Goal: Task Accomplishment & Management: Manage account settings

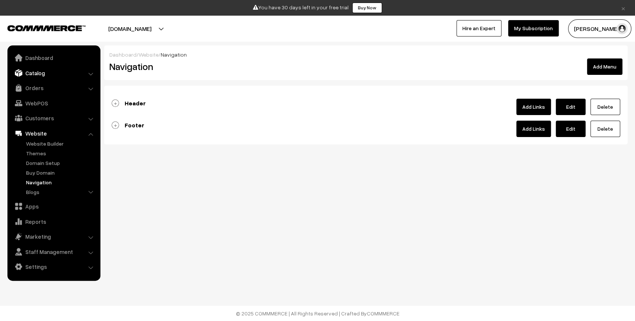
click at [35, 73] on link "Catalog" at bounding box center [53, 72] width 89 height 13
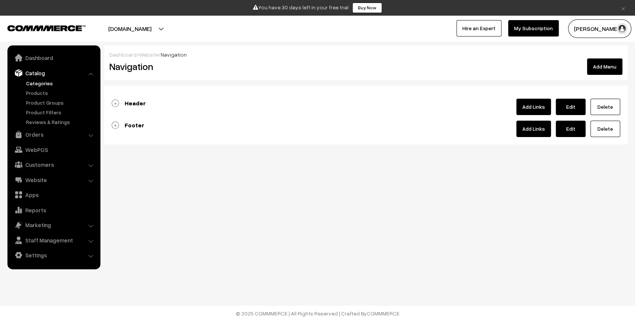
click at [42, 84] on link "Categories" at bounding box center [61, 83] width 74 height 8
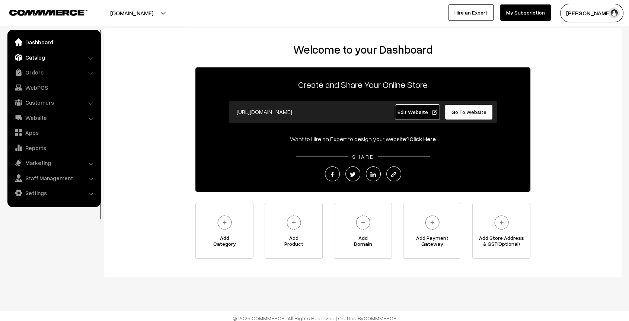
click at [34, 59] on link "Catalog" at bounding box center [53, 57] width 89 height 13
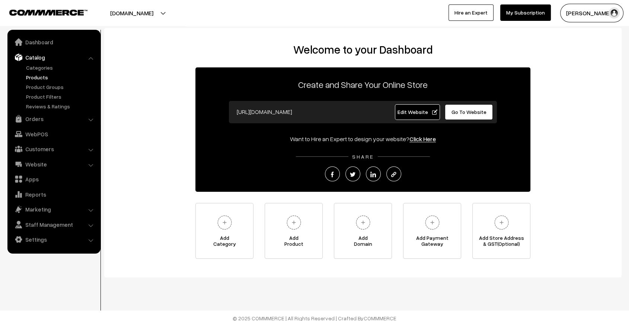
click at [44, 78] on link "Products" at bounding box center [61, 77] width 74 height 8
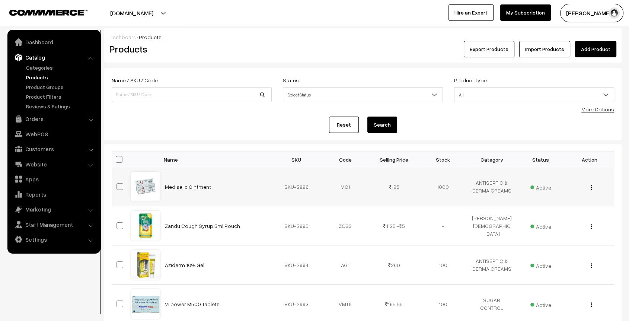
scroll to position [331, 0]
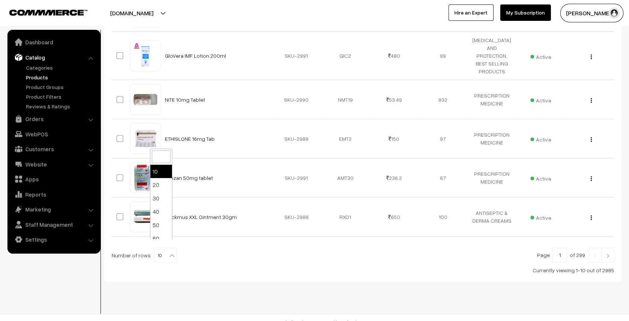
click at [163, 248] on span "10" at bounding box center [166, 255] width 22 height 15
select select "100"
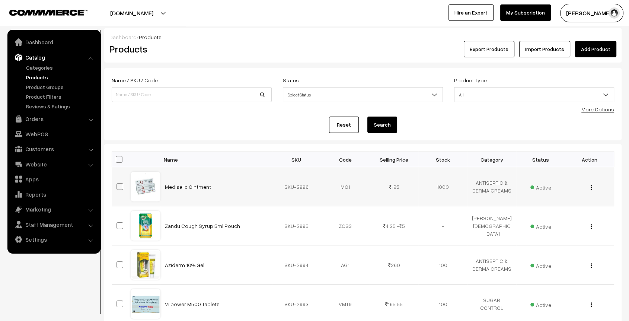
click at [212, 171] on td "Medisalic Ointment" at bounding box center [216, 186] width 112 height 39
click at [236, 51] on h2 "Products" at bounding box center [189, 49] width 161 height 12
click at [36, 118] on link "Orders" at bounding box center [53, 118] width 89 height 13
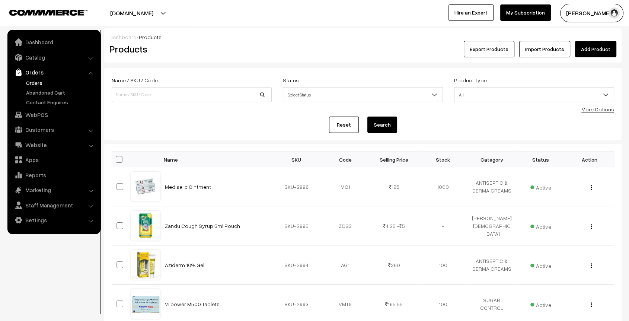
click at [36, 81] on link "Orders" at bounding box center [61, 83] width 74 height 8
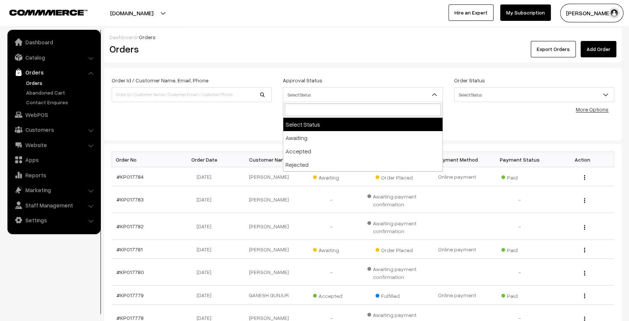
click at [400, 94] on span "Select Status" at bounding box center [362, 94] width 159 height 13
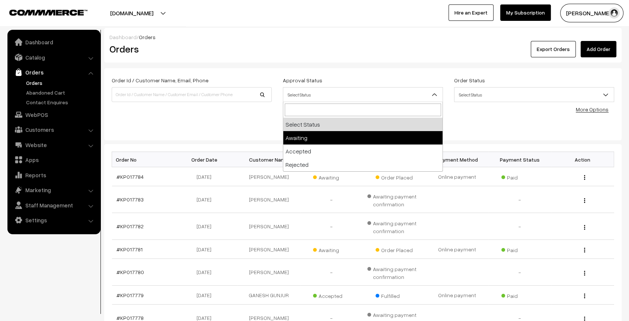
select select "3"
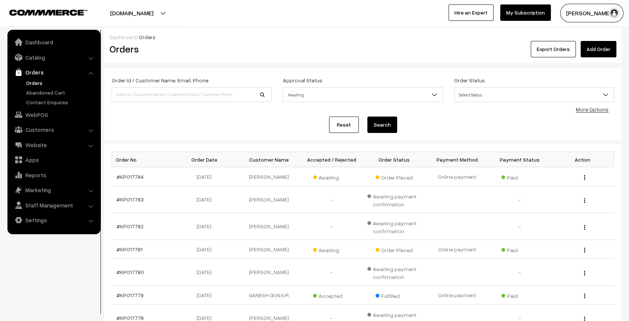
click at [598, 55] on link "Add Order" at bounding box center [598, 49] width 36 height 16
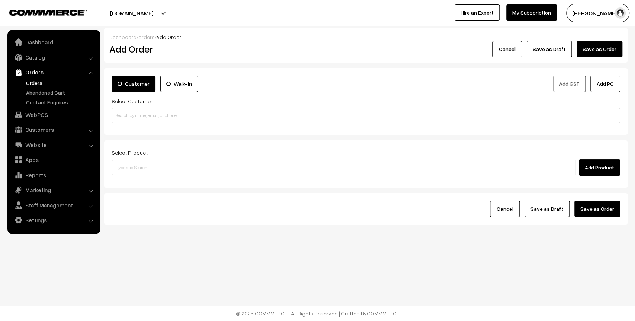
click at [33, 83] on link "Orders" at bounding box center [61, 83] width 74 height 8
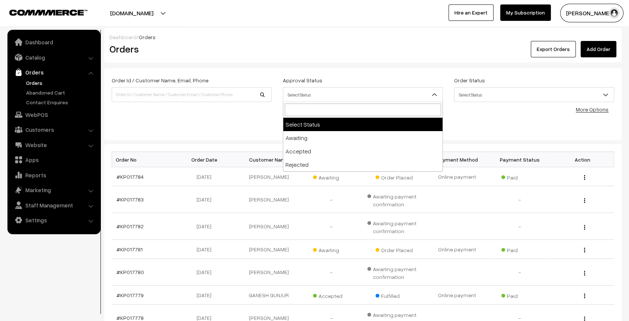
click at [333, 97] on span "Select Status" at bounding box center [362, 94] width 159 height 13
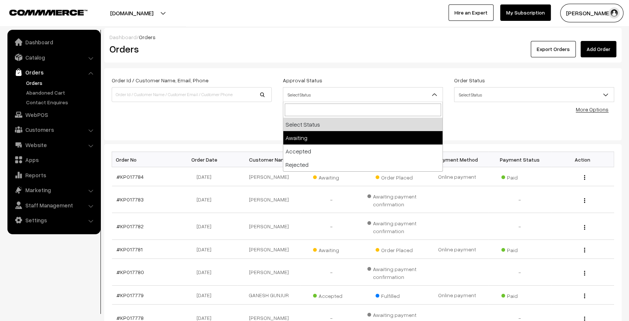
select select "3"
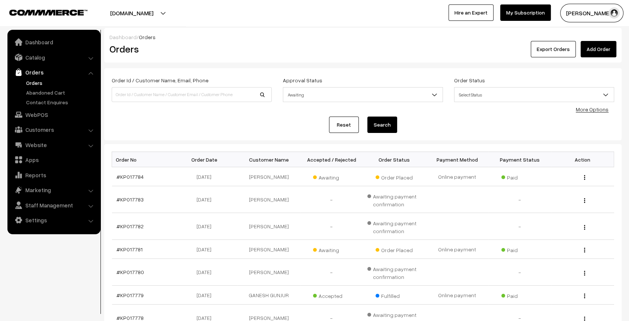
click at [383, 123] on button "Search" at bounding box center [382, 124] width 30 height 16
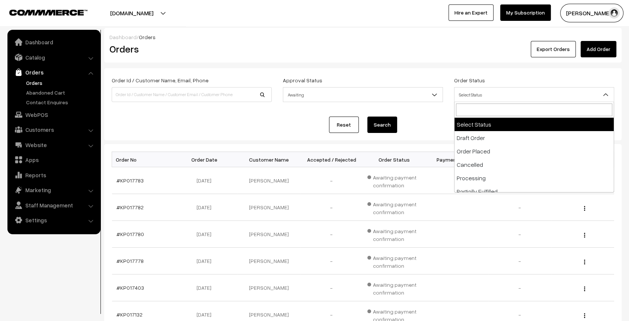
click at [518, 92] on span "Select Status" at bounding box center [533, 94] width 159 height 13
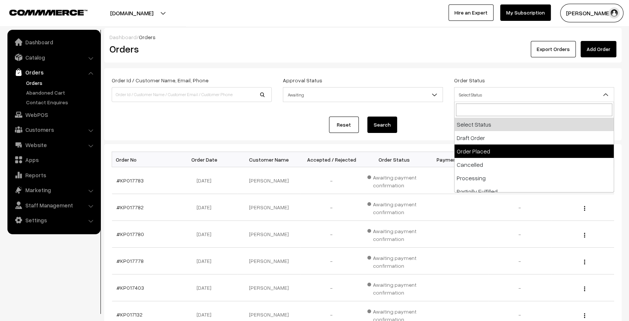
select select "2"
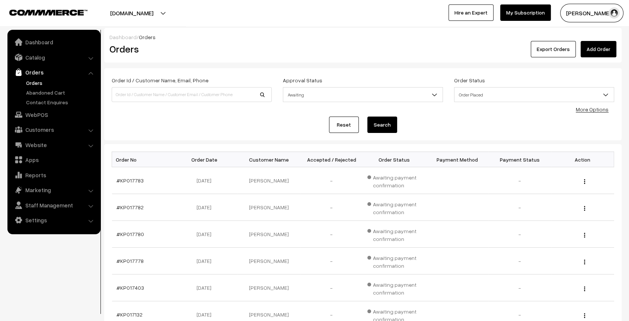
click at [390, 129] on button "Search" at bounding box center [382, 124] width 30 height 16
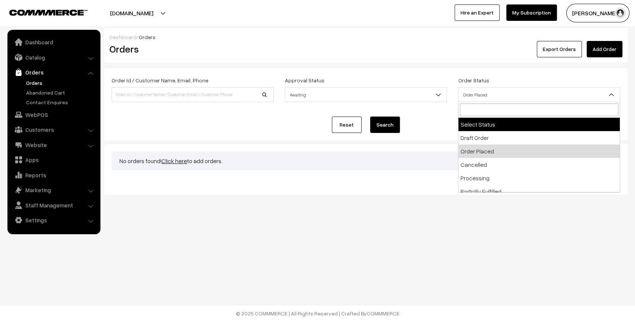
drag, startPoint x: 499, startPoint y: 95, endPoint x: 487, endPoint y: 124, distance: 31.4
select select
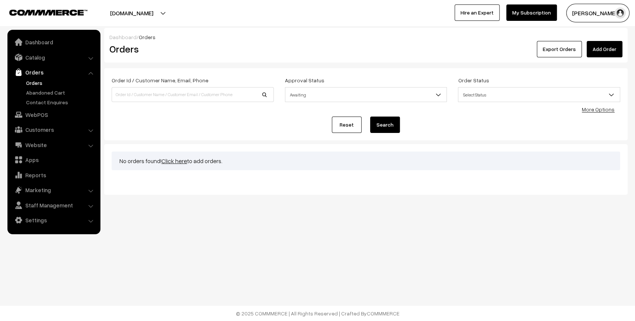
click at [487, 124] on div "Reset Search" at bounding box center [366, 124] width 508 height 16
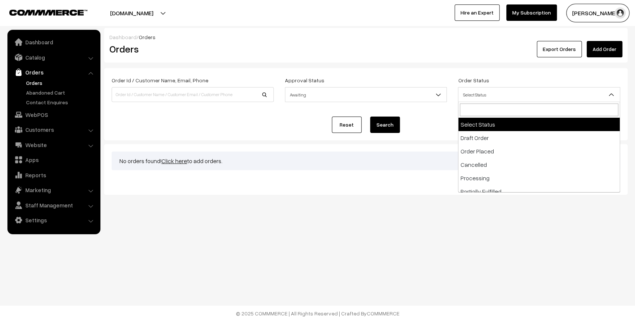
drag, startPoint x: 478, startPoint y: 91, endPoint x: 477, endPoint y: 127, distance: 36.1
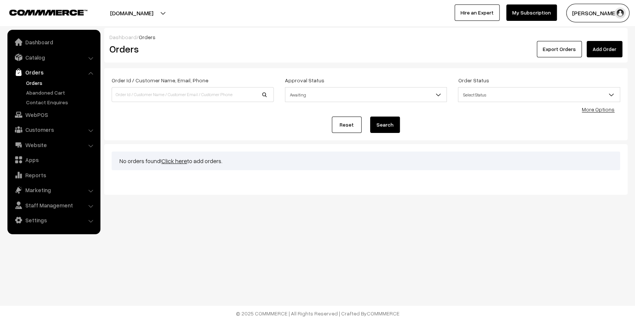
click at [477, 127] on div "Reset Search" at bounding box center [366, 124] width 508 height 16
click at [379, 122] on button "Search" at bounding box center [385, 124] width 30 height 16
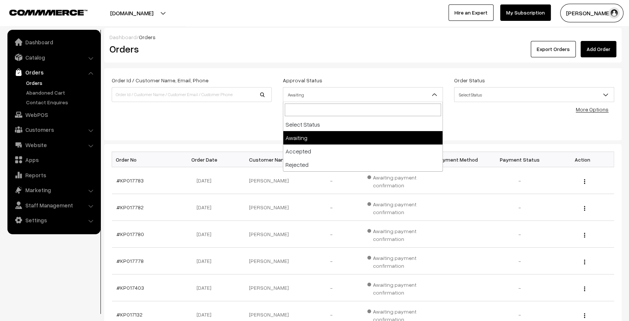
click at [437, 94] on b at bounding box center [433, 94] width 7 height 7
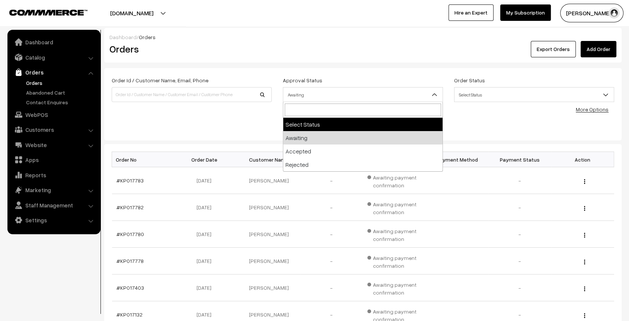
select select
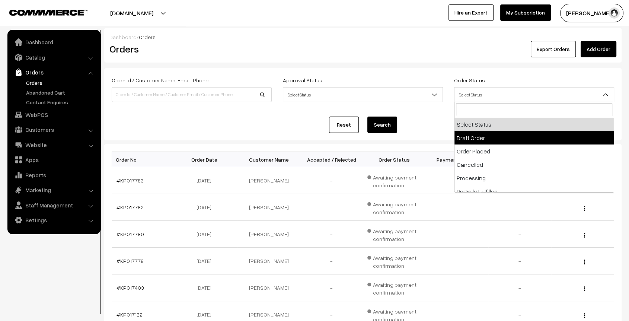
drag, startPoint x: 517, startPoint y: 93, endPoint x: 489, endPoint y: 149, distance: 62.0
select select "2"
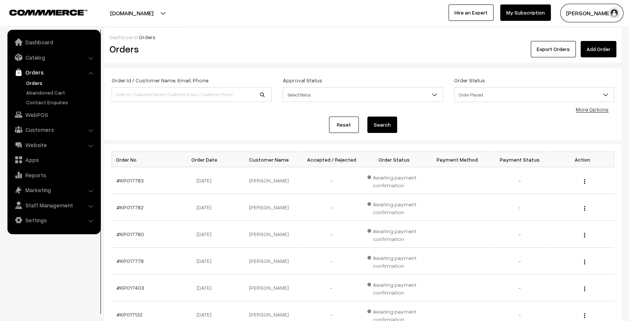
click at [489, 149] on div "Bulk Options Delete Selected Bulk Options Order No Order Date Customer Name Acc…" at bounding box center [362, 312] width 517 height 336
click at [380, 127] on button "Search" at bounding box center [382, 124] width 30 height 16
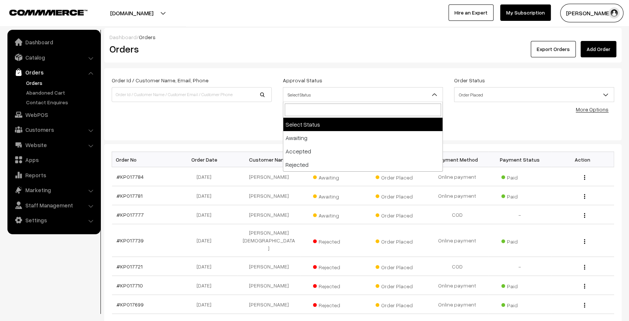
click at [427, 92] on span "Select Status" at bounding box center [362, 94] width 159 height 13
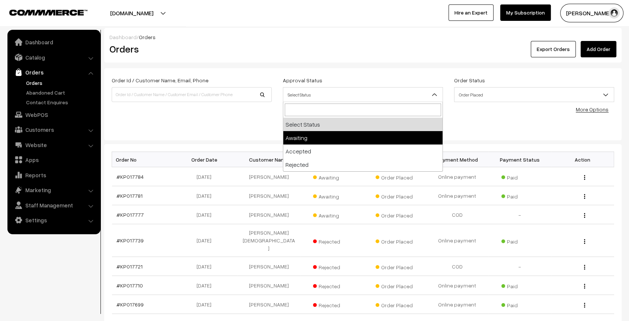
select select "3"
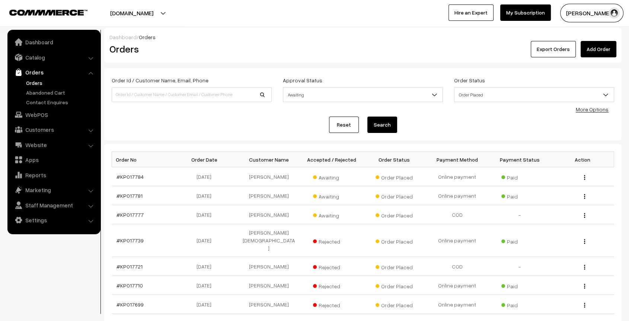
click at [383, 123] on button "Search" at bounding box center [382, 124] width 30 height 16
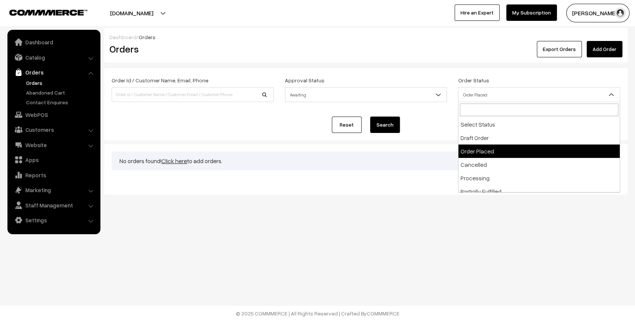
click at [503, 97] on span "Order Placed" at bounding box center [538, 94] width 161 height 13
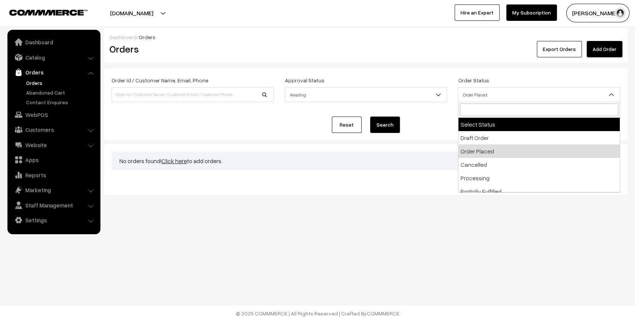
select select
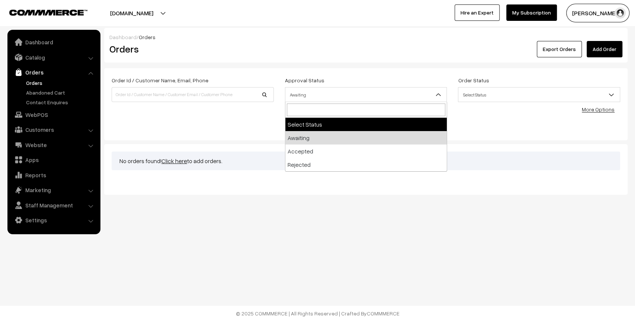
drag, startPoint x: 423, startPoint y: 93, endPoint x: 395, endPoint y: 121, distance: 39.5
select select
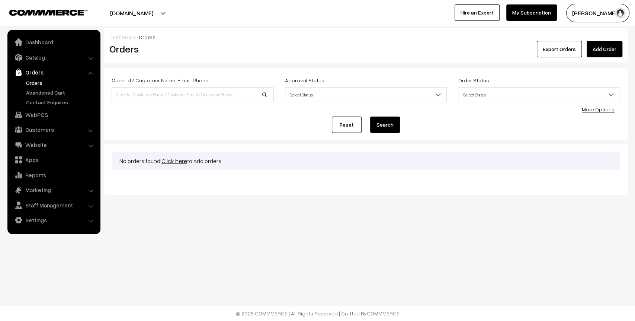
click at [395, 121] on button "Search" at bounding box center [385, 124] width 30 height 16
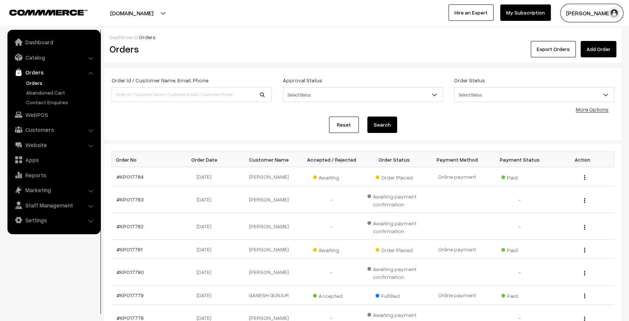
click at [30, 83] on link "Orders" at bounding box center [61, 83] width 74 height 8
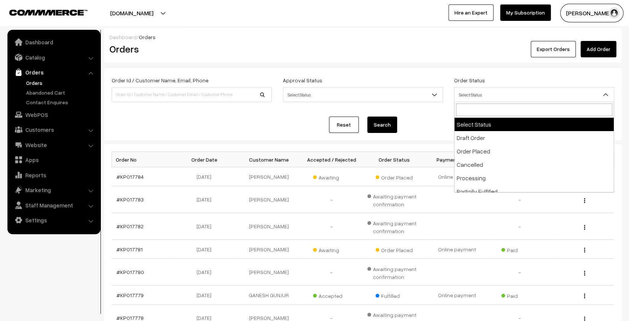
click at [535, 99] on span "Select Status" at bounding box center [533, 94] width 159 height 13
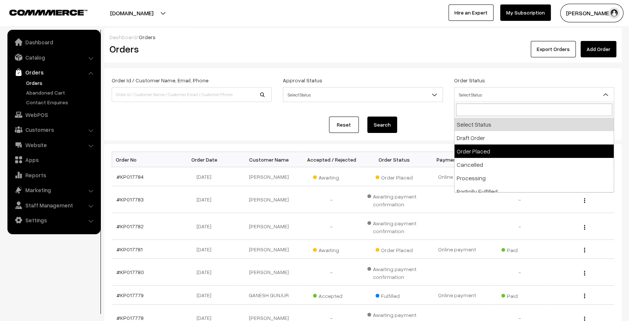
select select "2"
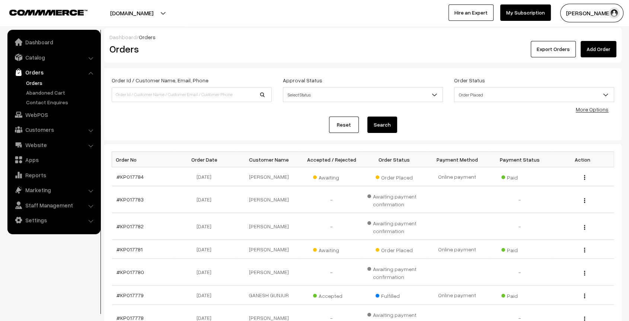
click at [394, 125] on button "Search" at bounding box center [382, 124] width 30 height 16
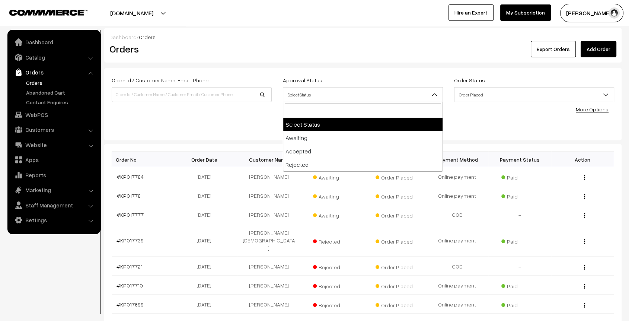
click at [430, 95] on span "Select Status" at bounding box center [362, 94] width 159 height 13
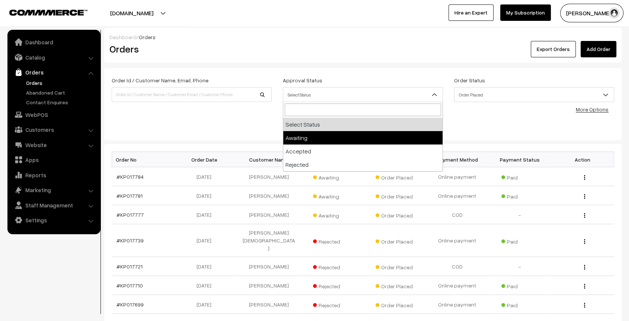
select select "3"
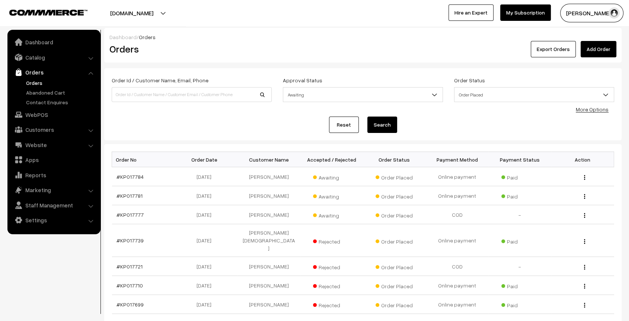
click at [381, 126] on button "Search" at bounding box center [382, 124] width 30 height 16
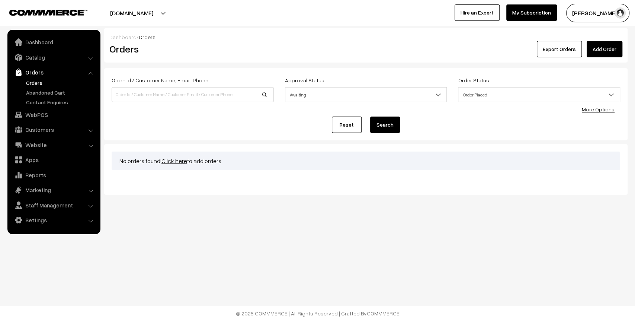
click at [548, 101] on span "Order Placed" at bounding box center [539, 94] width 162 height 15
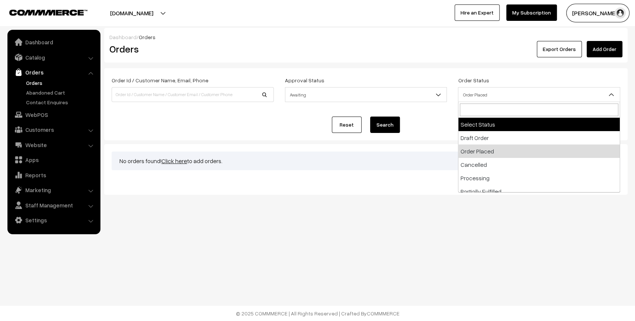
select select
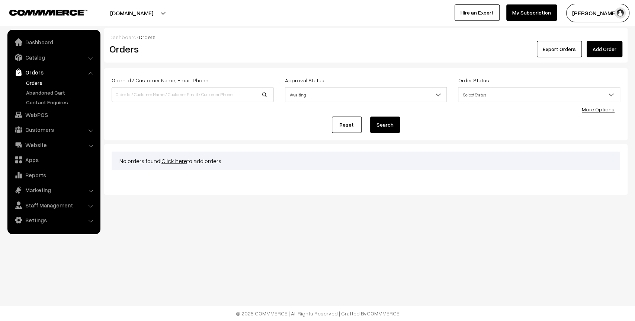
click at [600, 52] on link "Add Order" at bounding box center [605, 49] width 36 height 16
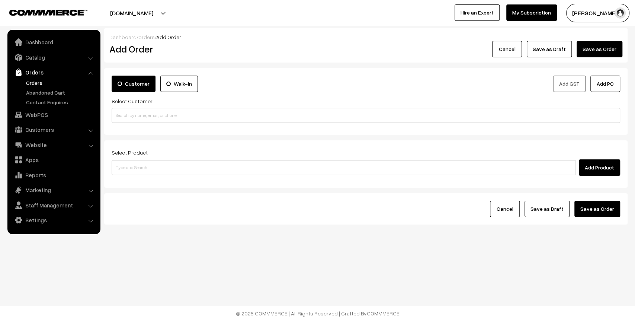
click at [33, 79] on link "Orders" at bounding box center [61, 83] width 74 height 8
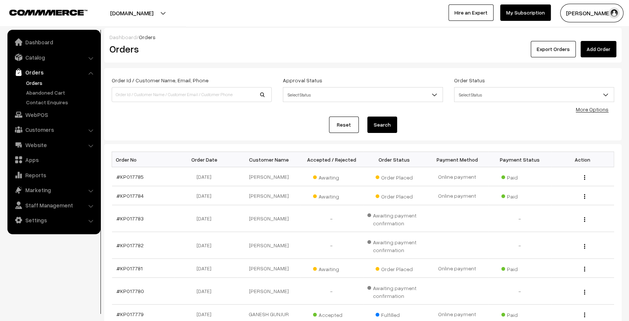
click at [374, 93] on span "Select Status" at bounding box center [362, 94] width 159 height 13
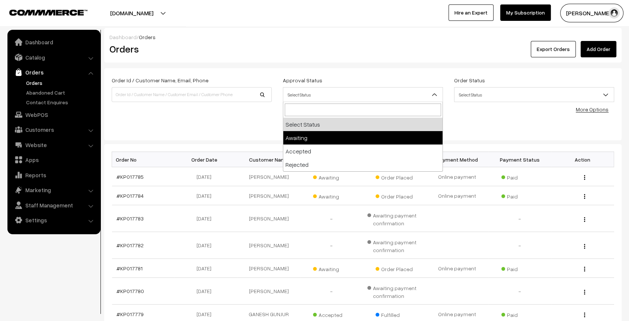
select select "3"
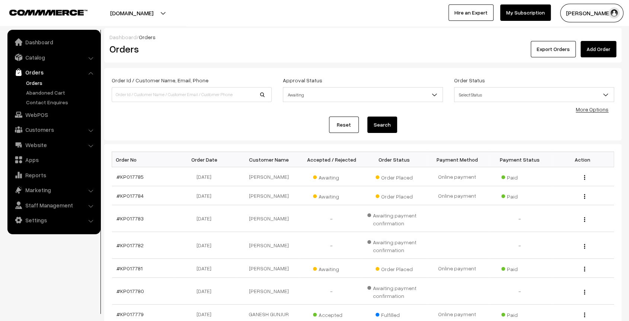
click at [598, 50] on link "Add Order" at bounding box center [598, 49] width 36 height 16
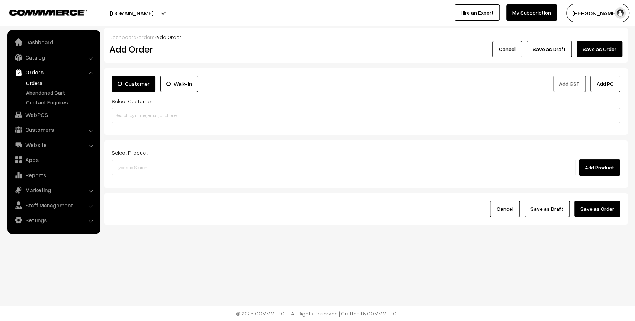
click at [37, 79] on link "Orders" at bounding box center [61, 83] width 74 height 8
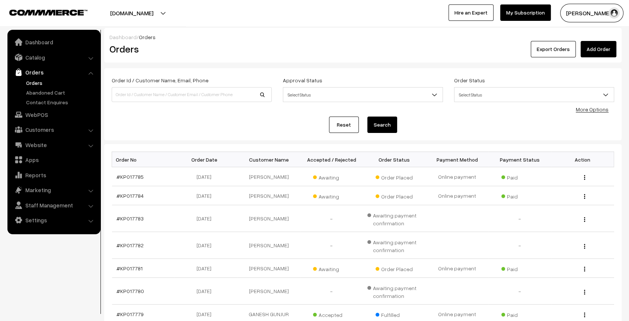
drag, startPoint x: 344, startPoint y: 103, endPoint x: 366, endPoint y: 91, distance: 25.0
click at [366, 91] on div "Approval Status Select Status Awaiting Accepted Rejected Select Status" at bounding box center [362, 91] width 171 height 31
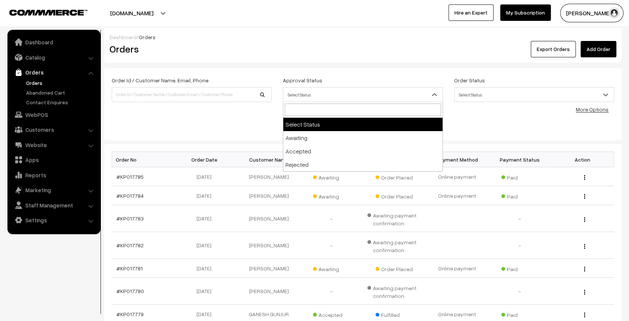
click at [366, 91] on span "Select Status" at bounding box center [362, 94] width 159 height 13
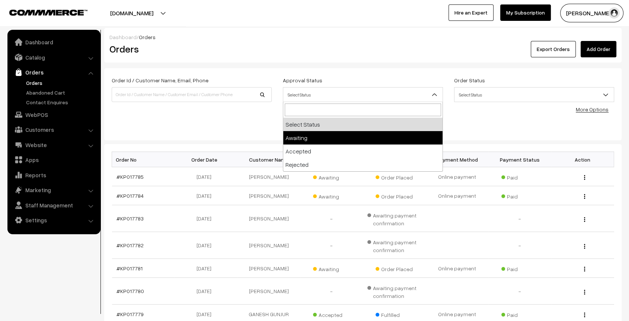
select select "3"
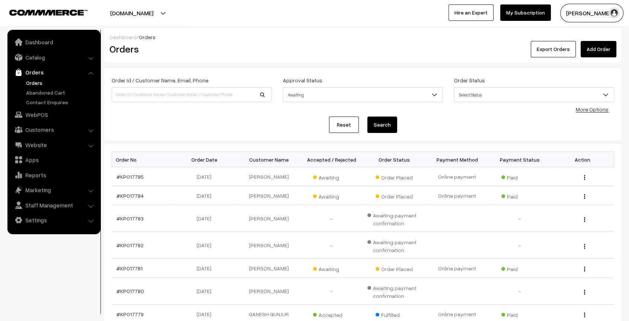
click at [379, 123] on button "Search" at bounding box center [382, 124] width 30 height 16
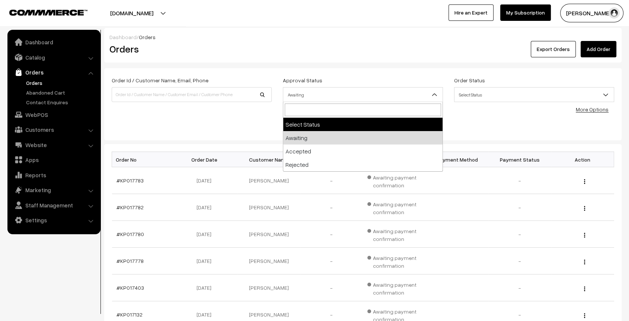
drag, startPoint x: 360, startPoint y: 94, endPoint x: 331, endPoint y: 126, distance: 42.6
select select
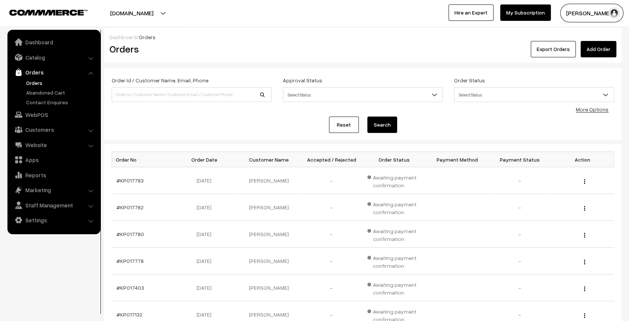
click at [331, 126] on link "Reset" at bounding box center [344, 124] width 30 height 16
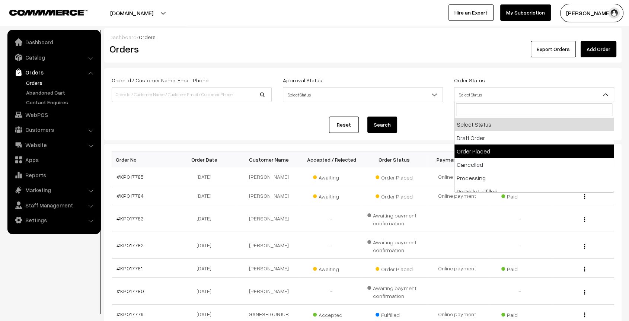
drag, startPoint x: 0, startPoint y: 0, endPoint x: 492, endPoint y: 150, distance: 514.7
select select "2"
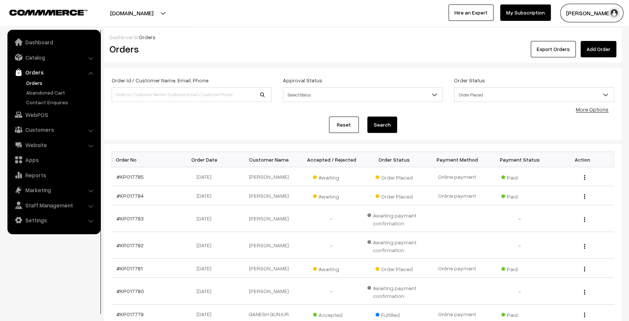
click at [492, 150] on div "Bulk Options Delete Selected Bulk Options Order No Order Date Customer Name Acc…" at bounding box center [362, 288] width 517 height 289
click at [372, 119] on button "Search" at bounding box center [382, 124] width 30 height 16
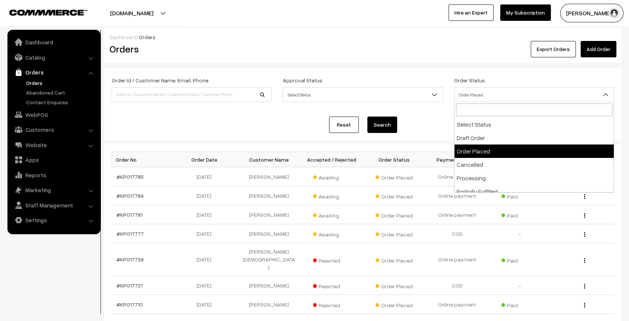
click at [466, 94] on span "Order Placed" at bounding box center [533, 94] width 159 height 13
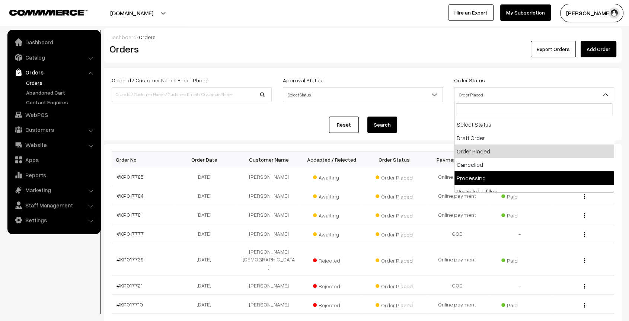
select select "5"
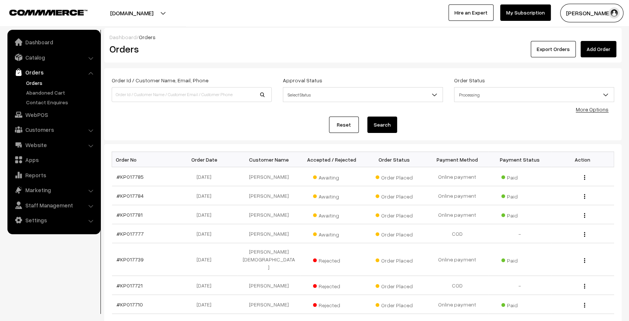
click at [385, 121] on button "Search" at bounding box center [382, 124] width 30 height 16
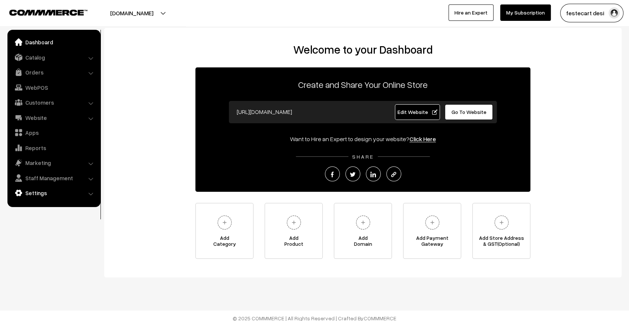
drag, startPoint x: 39, startPoint y: 200, endPoint x: 42, endPoint y: 198, distance: 4.2
click at [42, 198] on ul "Dashboard Catalog" at bounding box center [53, 118] width 93 height 177
click at [42, 198] on link "Settings" at bounding box center [53, 192] width 89 height 13
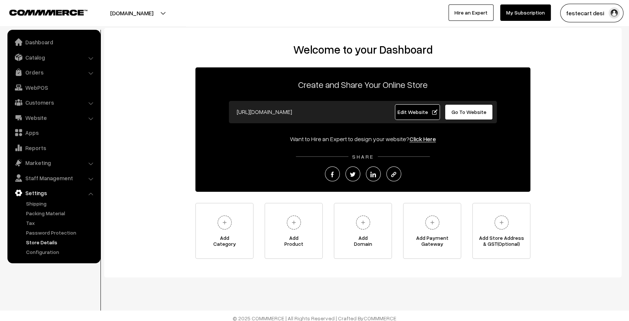
click at [54, 243] on link "Store Details" at bounding box center [61, 242] width 74 height 8
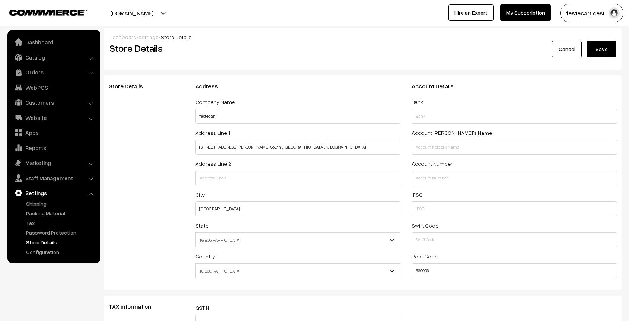
select select "99"
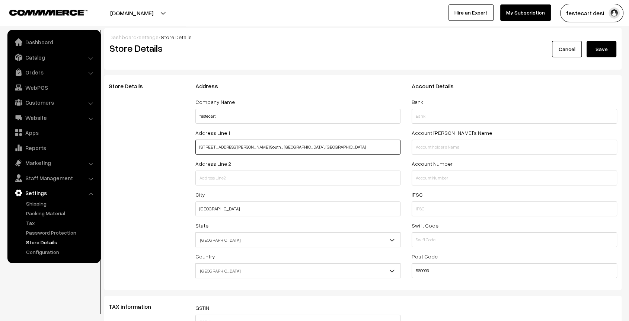
scroll to position [0, 42]
drag, startPoint x: 277, startPoint y: 147, endPoint x: 413, endPoint y: 151, distance: 135.8
click at [413, 151] on div "Address Company Name festecart Address Line 1 No 861, 2nd floor, 5th Main, Near…" at bounding box center [406, 183] width 433 height 200
type input "No 861, [GEOGRAPHIC_DATA], Near Hopcoms,"
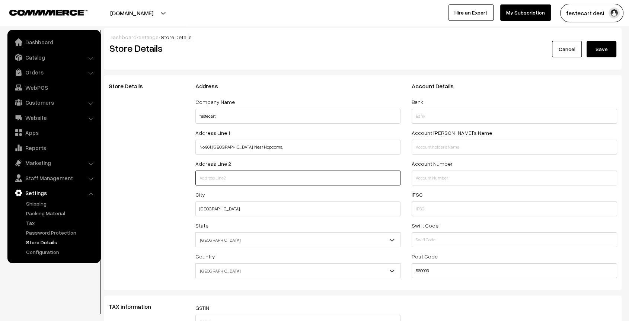
paste input "BEML Layout, 3rd Stage, [PERSON_NAME] Nagar, [GEOGRAPHIC_DATA], , [GEOGRAPHIC_D…"
click at [279, 172] on input "BEML Layout, 3rd Stage, [PERSON_NAME] Nagar, [GEOGRAPHIC_DATA], , [GEOGRAPHIC_D…" at bounding box center [297, 177] width 205 height 15
type input "BEML Layout, 3rd Stage, [PERSON_NAME] Nagar, [GEOGRAPHIC_DATA], , [GEOGRAPHIC_D…"
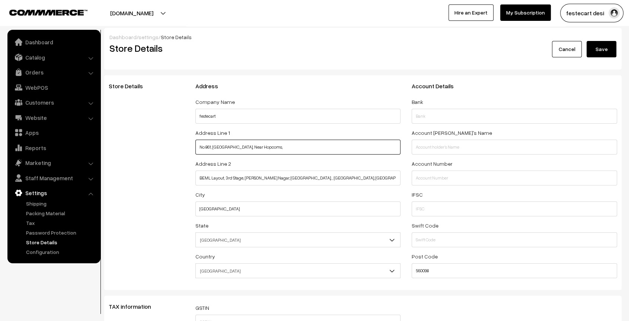
click at [319, 152] on input "No 861, 2nd floor, 5th Main, Near Hopcoms," at bounding box center [297, 146] width 205 height 15
click at [601, 58] on div "Cancel Save" at bounding box center [492, 52] width 259 height 23
click at [607, 46] on button "Save" at bounding box center [601, 49] width 30 height 16
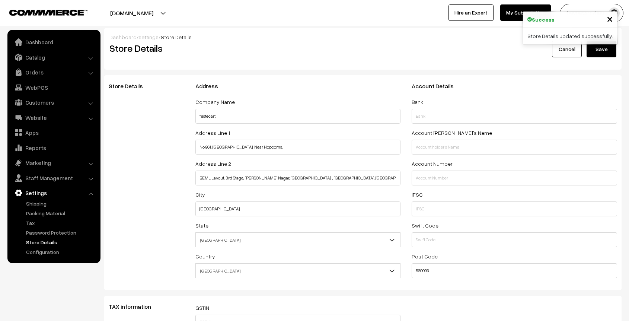
select select "99"
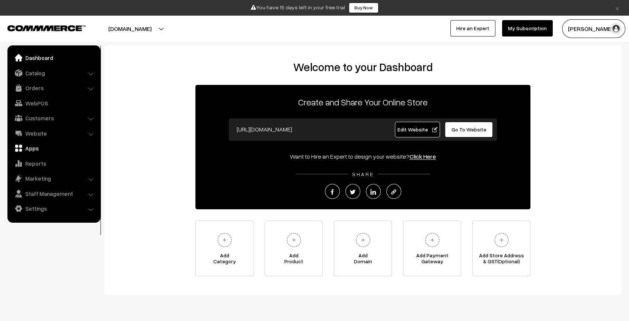
click at [35, 148] on link "Apps" at bounding box center [53, 147] width 89 height 13
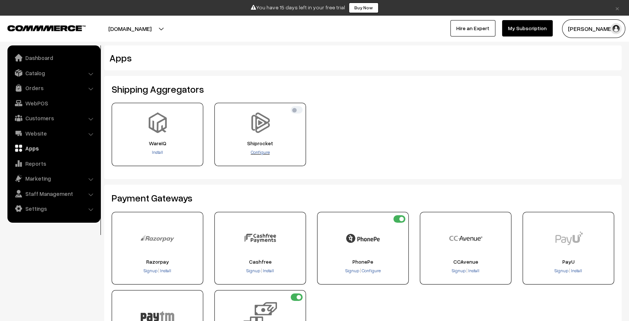
click at [265, 153] on span "Configure" at bounding box center [260, 152] width 19 height 6
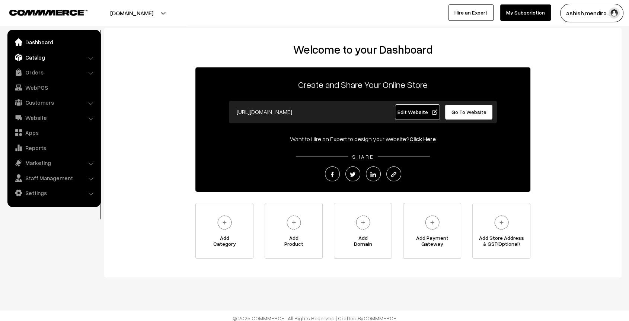
click at [44, 54] on link "Catalog" at bounding box center [53, 57] width 89 height 13
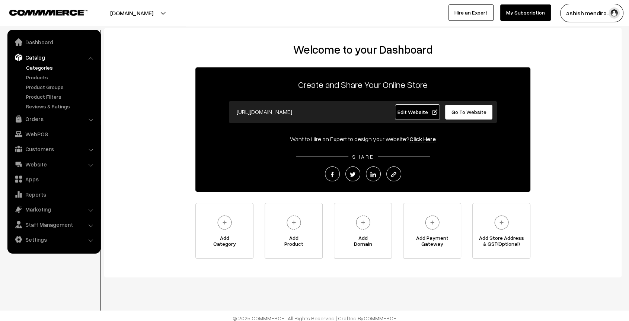
click at [42, 64] on link "Categories" at bounding box center [61, 68] width 74 height 8
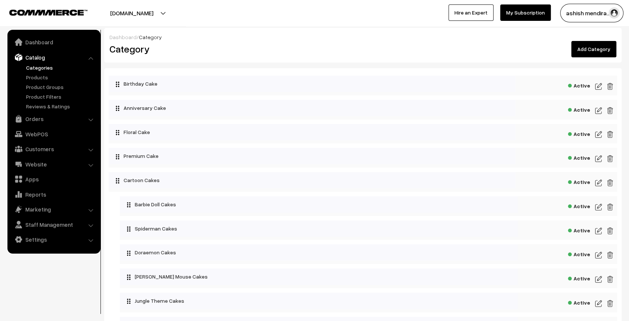
scroll to position [815, 0]
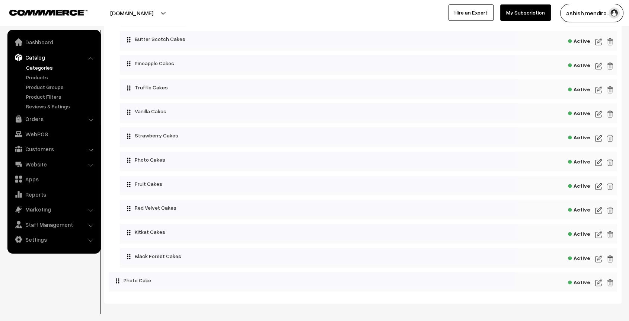
click at [596, 283] on img at bounding box center [598, 282] width 7 height 9
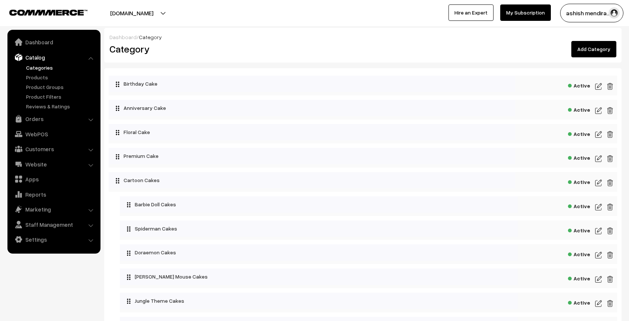
scroll to position [815, 0]
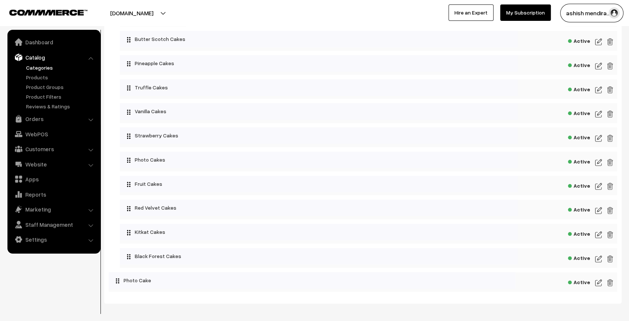
click at [595, 163] on img at bounding box center [598, 162] width 7 height 9
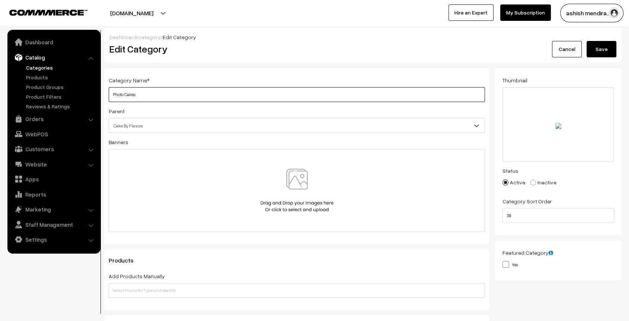
click at [147, 96] on input "Photo Cakes" at bounding box center [297, 94] width 376 height 15
paste input "Heart"
type input "Photo Heart Cakes"
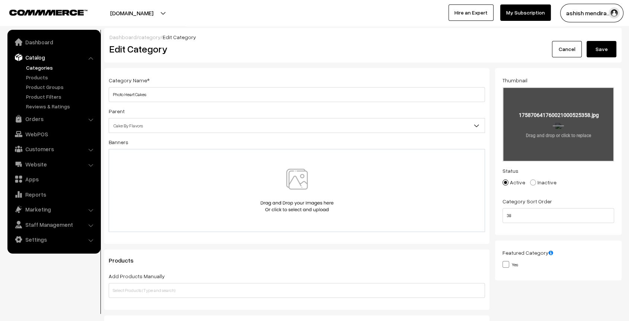
click at [559, 129] on input "file" at bounding box center [558, 124] width 110 height 73
type input "C:\fakepath\1000544588.webp"
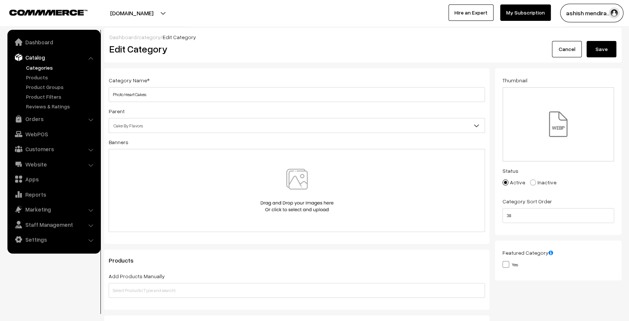
click at [601, 50] on button "Save" at bounding box center [601, 49] width 30 height 16
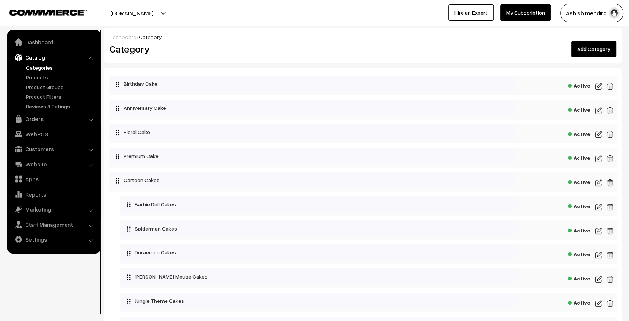
click at [149, 10] on button "[DOMAIN_NAME]" at bounding box center [131, 13] width 95 height 19
click at [143, 29] on link "Go to Website" at bounding box center [129, 36] width 60 height 16
click at [141, 13] on button "[DOMAIN_NAME]" at bounding box center [131, 13] width 95 height 19
click at [141, 33] on link "Go to Website" at bounding box center [129, 36] width 60 height 16
